Goal: Information Seeking & Learning: Learn about a topic

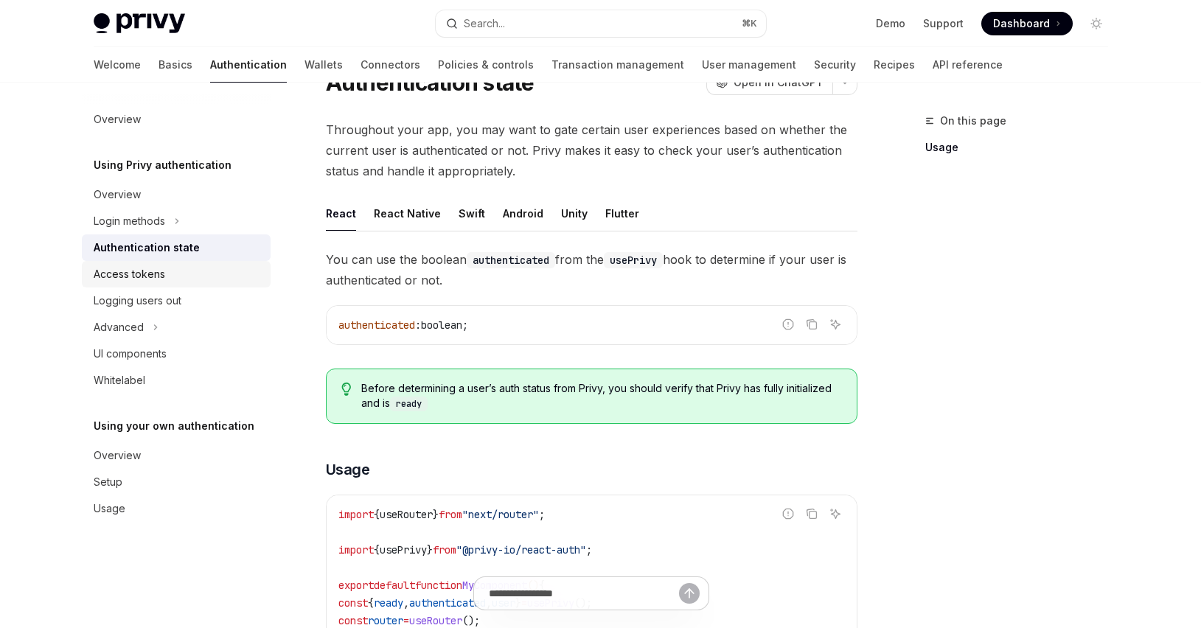
scroll to position [102, 0]
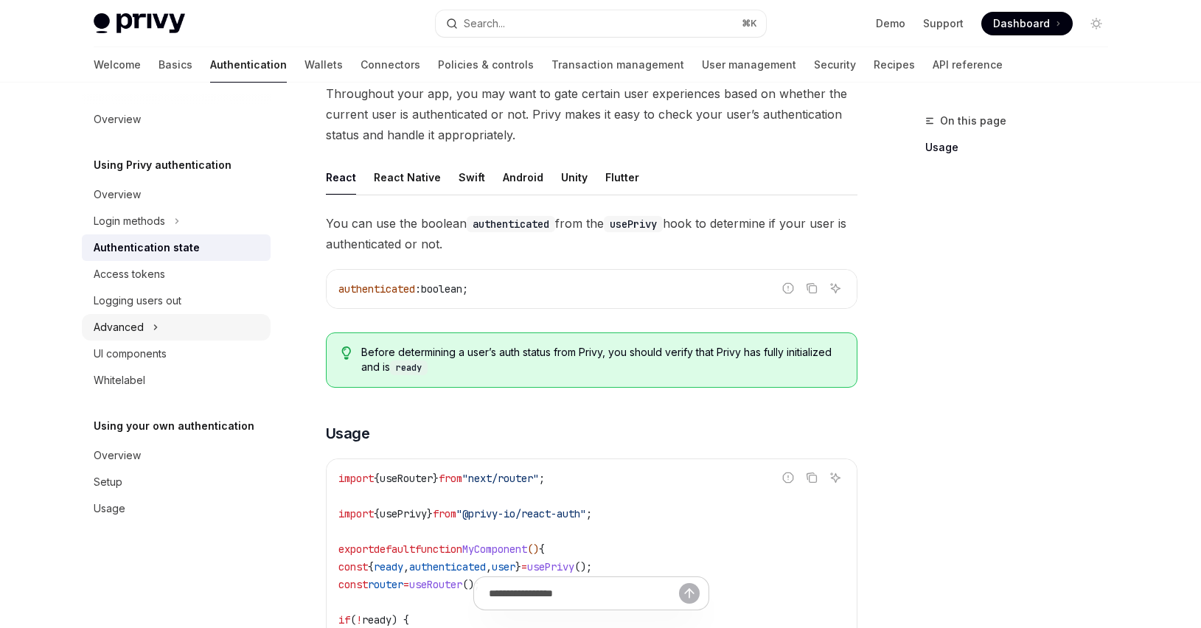
click at [172, 331] on button "Advanced" at bounding box center [176, 327] width 189 height 27
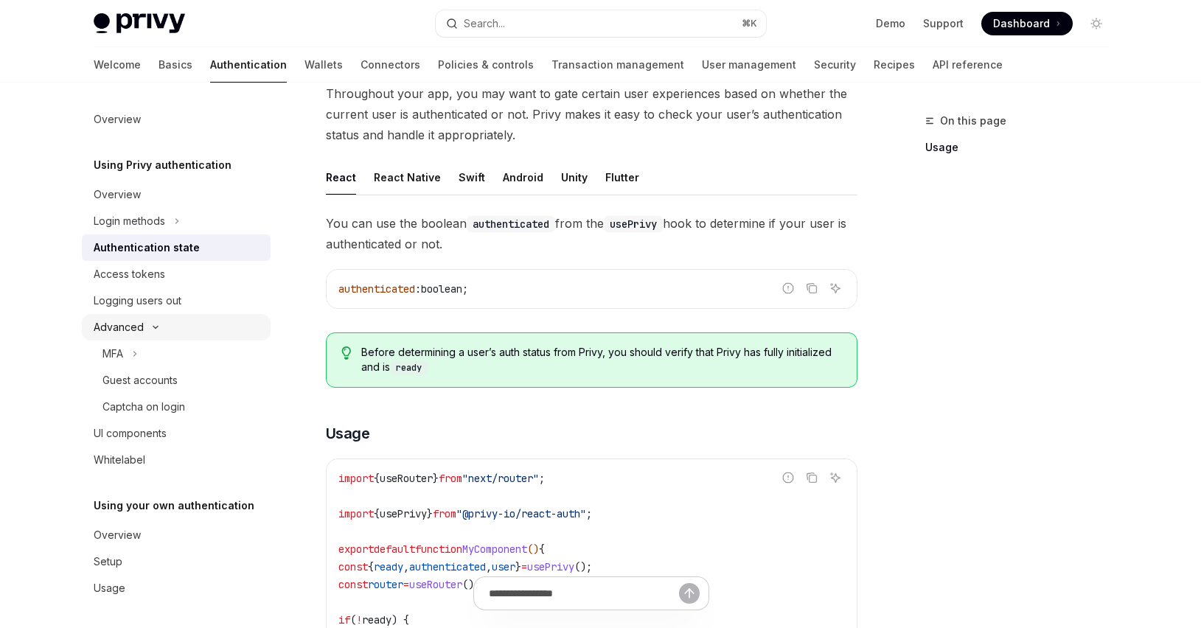
scroll to position [3, 0]
click at [185, 373] on div "Guest accounts" at bounding box center [181, 377] width 159 height 18
type textarea "*"
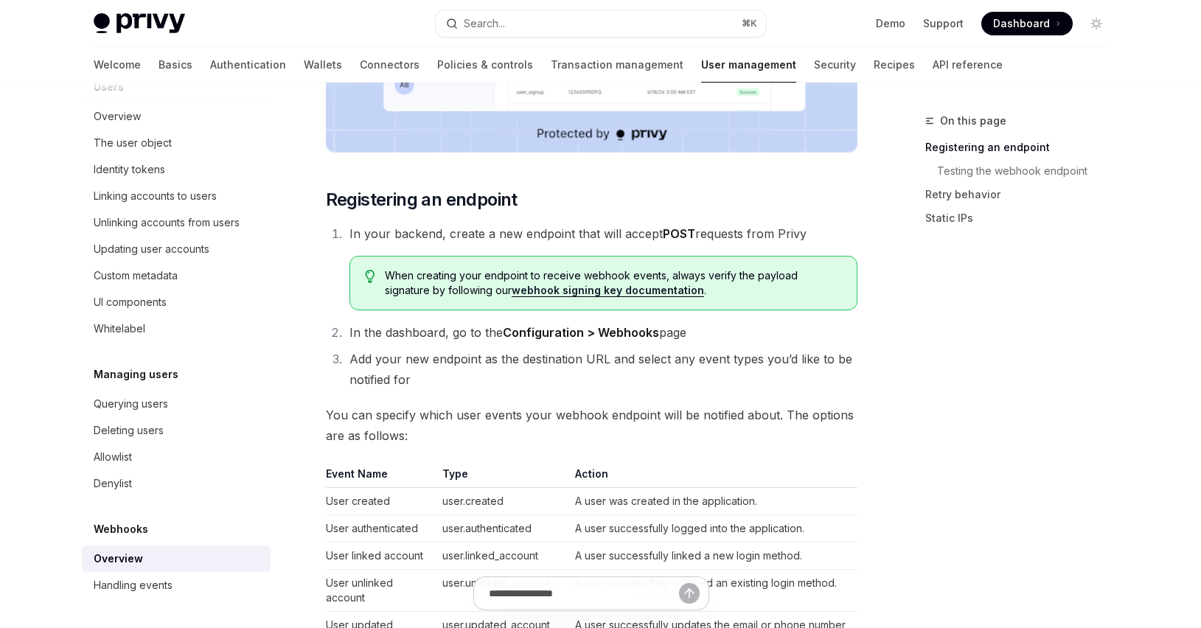
scroll to position [594, 0]
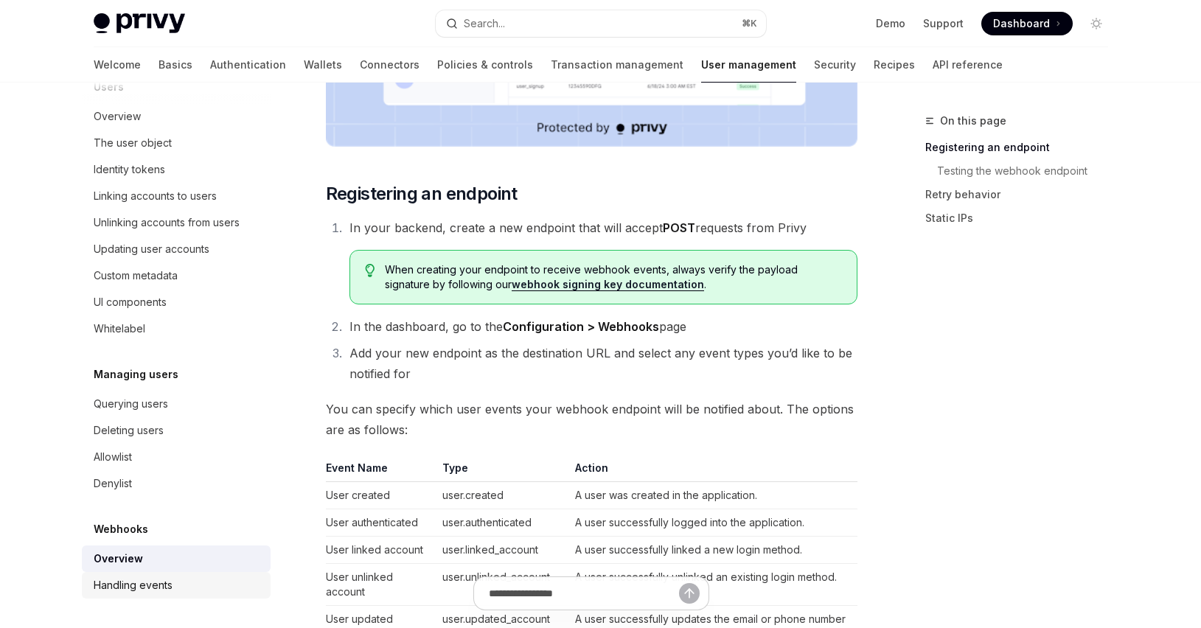
click at [172, 589] on div "Handling events" at bounding box center [178, 585] width 168 height 18
type textarea "*"
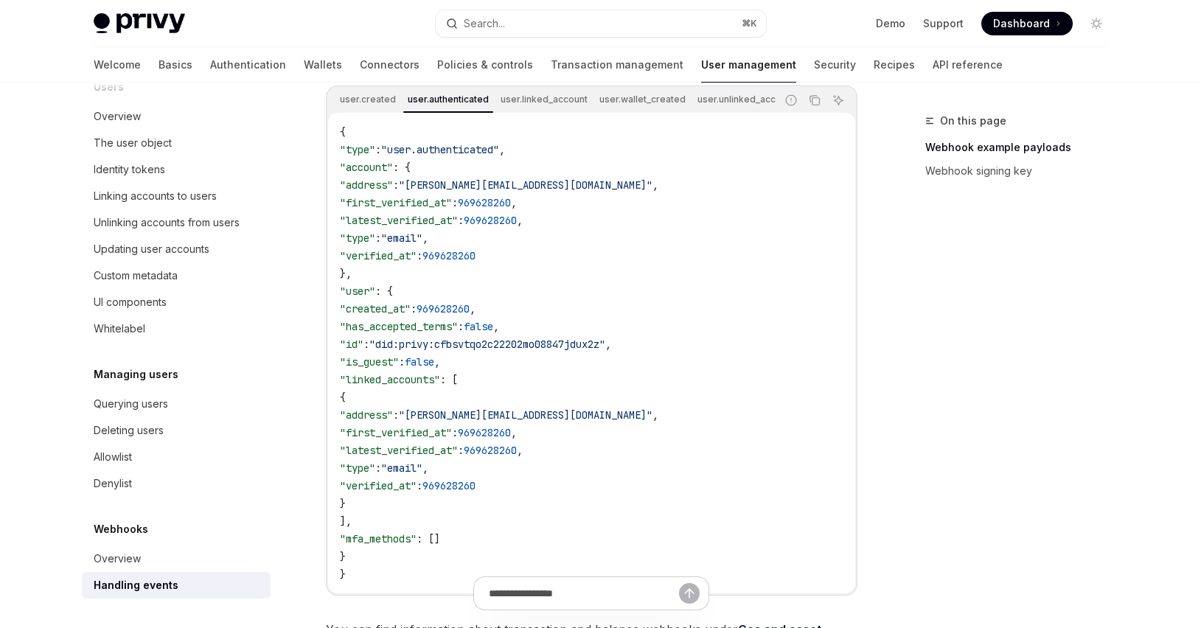
scroll to position [368, 0]
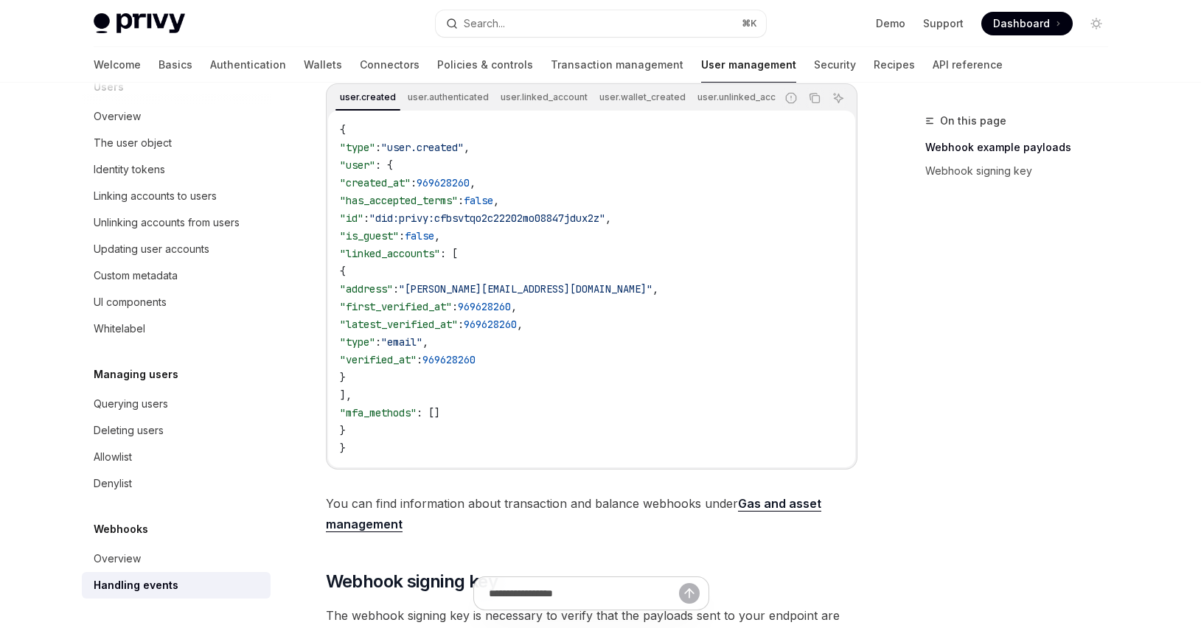
click at [923, 269] on div "On this page Webhook example payloads Webhook signing key" at bounding box center [1007, 370] width 224 height 516
click at [918, 268] on div "On this page Webhook example payloads Webhook signing key" at bounding box center [1007, 370] width 224 height 516
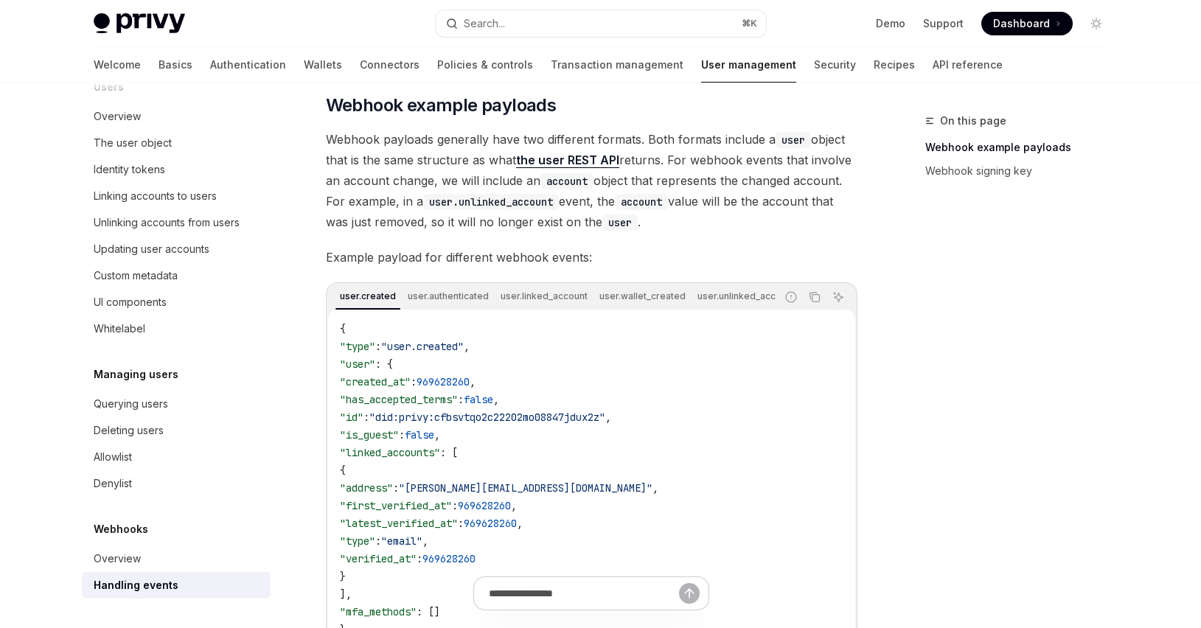
scroll to position [170, 0]
